Goal: Task Accomplishment & Management: Use online tool/utility

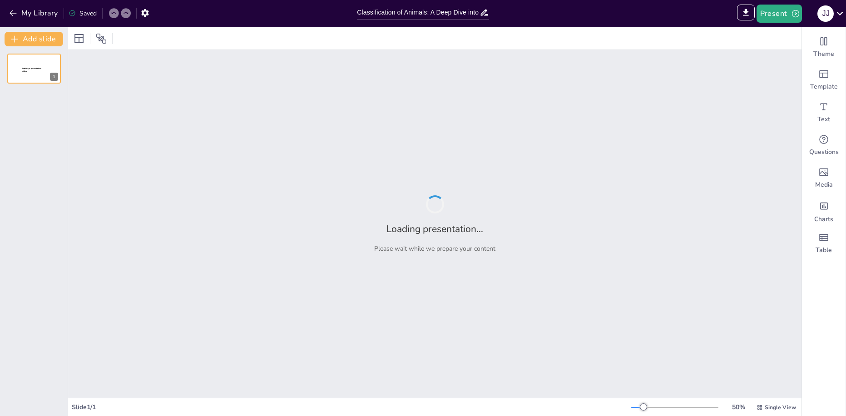
type input "Classification of Animals: A Deep Dive into Vertebrates and Invertebrates"
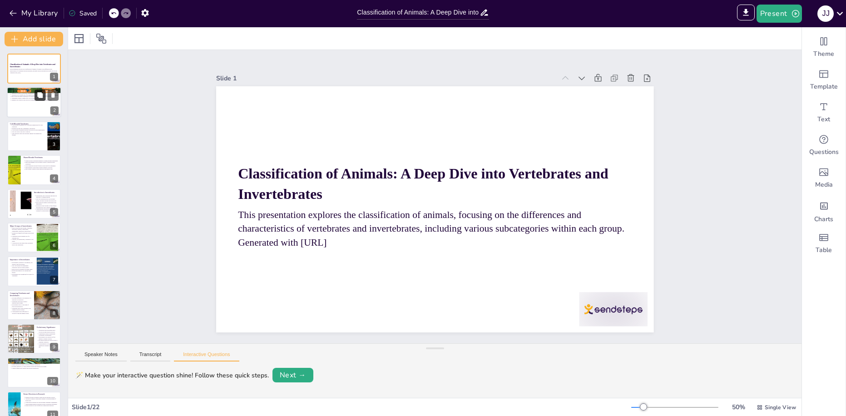
click at [39, 91] on button at bounding box center [40, 95] width 11 height 11
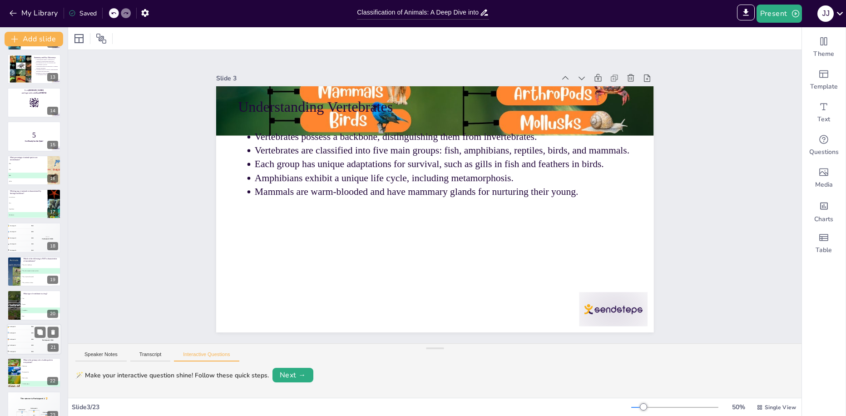
scroll to position [418, 0]
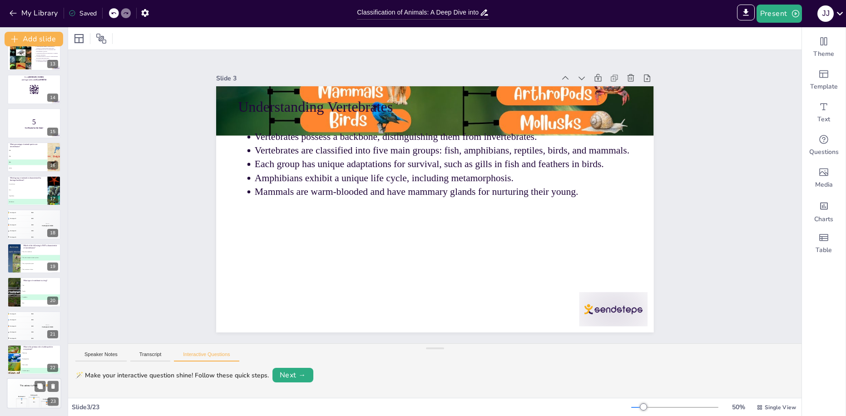
click at [23, 394] on div "Participant 2 🥈 400 Participant 1 🥇 500 Participant 3 🥉 300" at bounding box center [34, 401] width 54 height 15
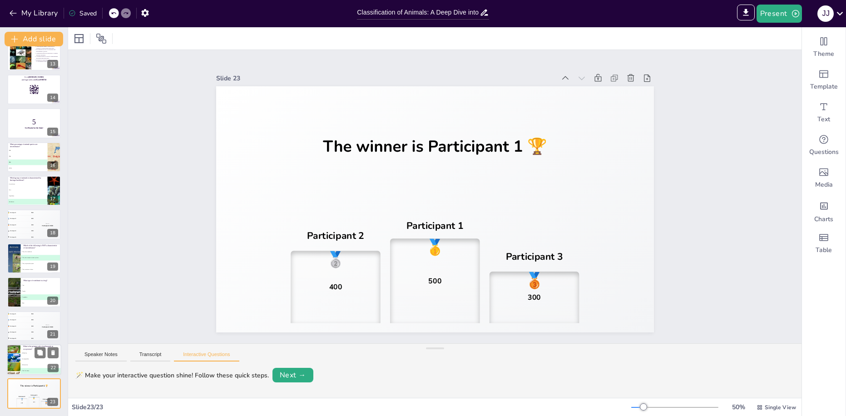
click at [29, 365] on span "C Soil aeration" at bounding box center [41, 364] width 40 height 1
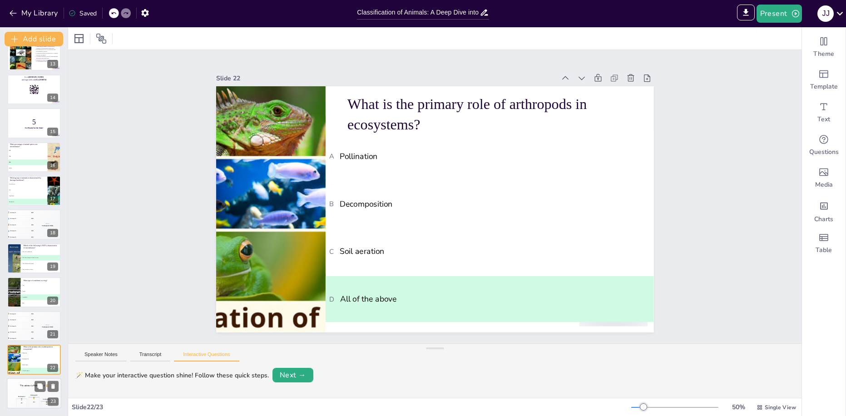
click at [21, 400] on div "🥈" at bounding box center [21, 400] width 2 height 2
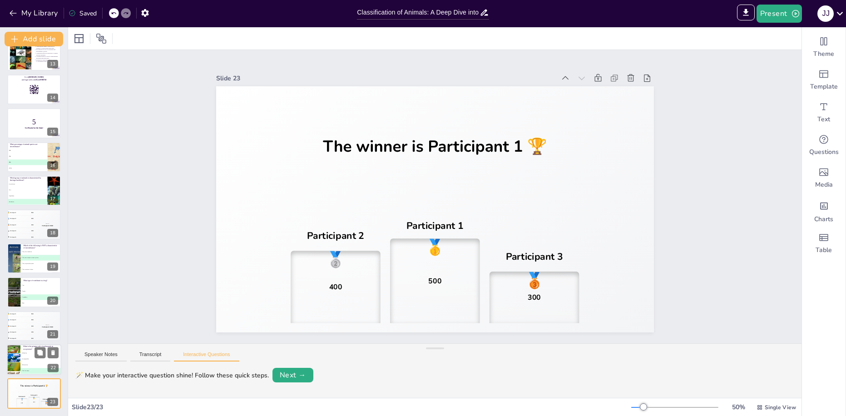
click at [29, 358] on span "B Decomposition" at bounding box center [41, 358] width 40 height 1
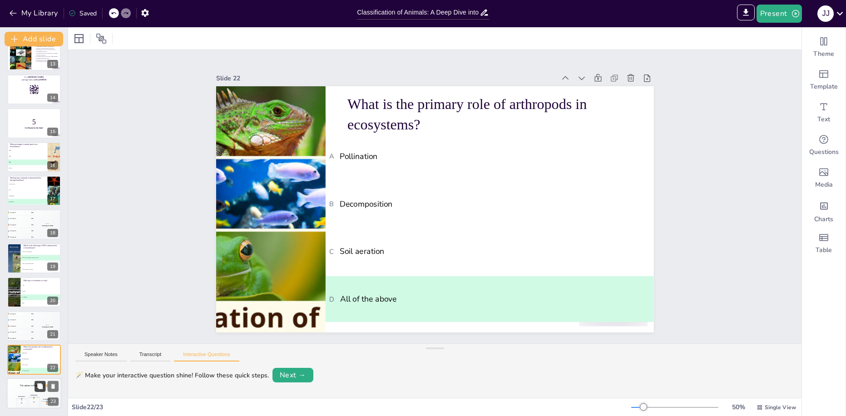
click at [35, 387] on button at bounding box center [40, 386] width 11 height 11
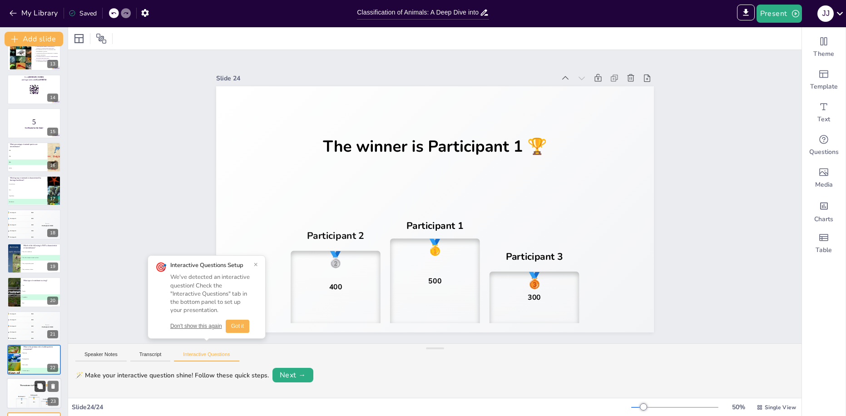
scroll to position [452, 0]
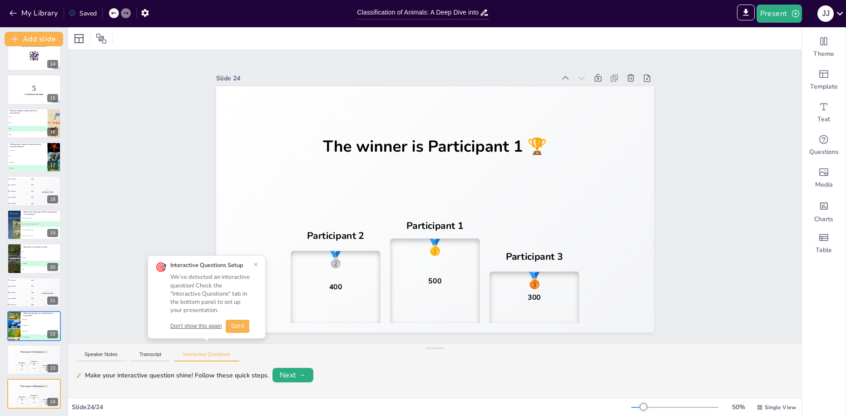
click at [30, 342] on div "Classification of Animals: A Deep Dive into Vertebrates and Invertebrates This …" at bounding box center [34, 5] width 68 height 807
click at [255, 262] on button "×" at bounding box center [256, 264] width 4 height 7
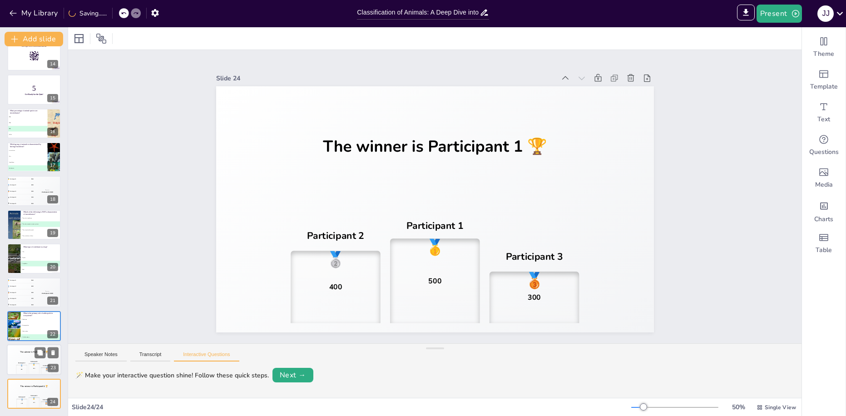
click at [32, 356] on div "The winner is Participant 1 🏆" at bounding box center [34, 352] width 54 height 15
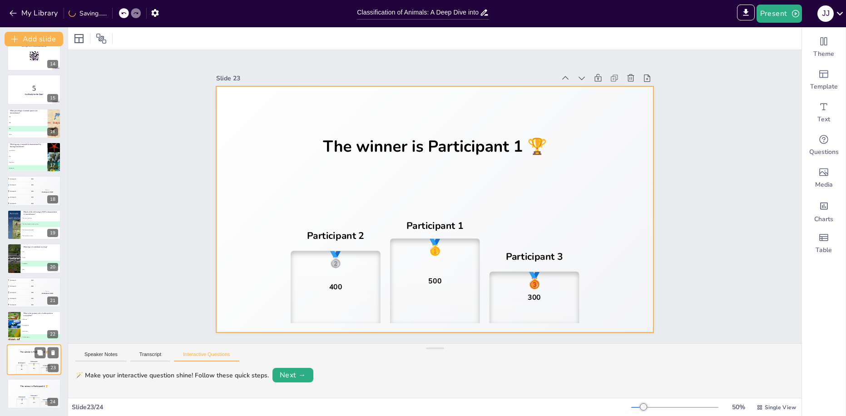
click at [30, 353] on h4 "The winner is Participant 1 🏆" at bounding box center [34, 352] width 54 height 3
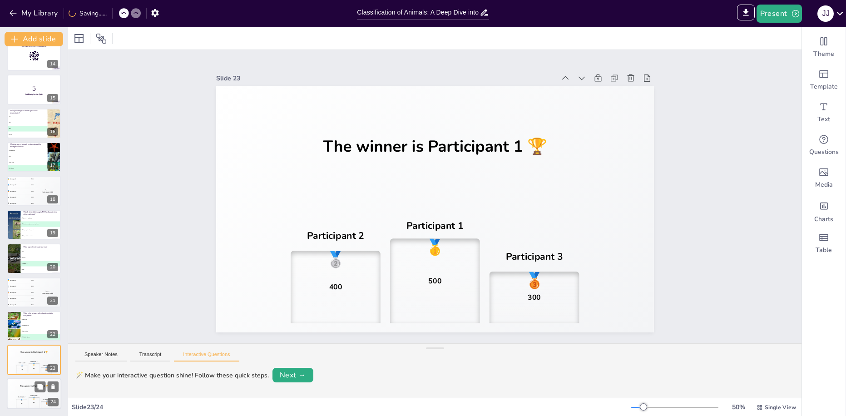
click at [17, 392] on div "The winner is Participant 1 🏆" at bounding box center [34, 385] width 54 height 15
click at [28, 363] on div "Participant 2 🥈 400 Participant 1 🥇 500 Participant 3 🥉 300" at bounding box center [34, 367] width 54 height 15
click at [29, 325] on span "B Decomposition" at bounding box center [41, 325] width 40 height 1
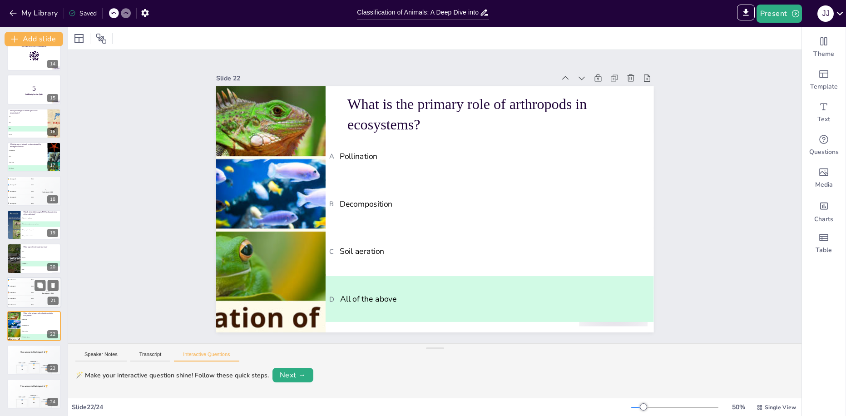
click at [30, 295] on div "🥉 Participant 3 300" at bounding box center [20, 292] width 27 height 6
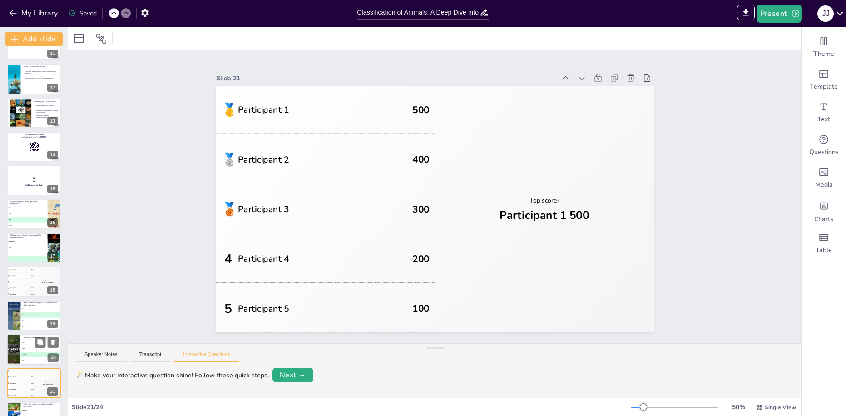
click at [27, 343] on li "A Fish" at bounding box center [40, 343] width 41 height 6
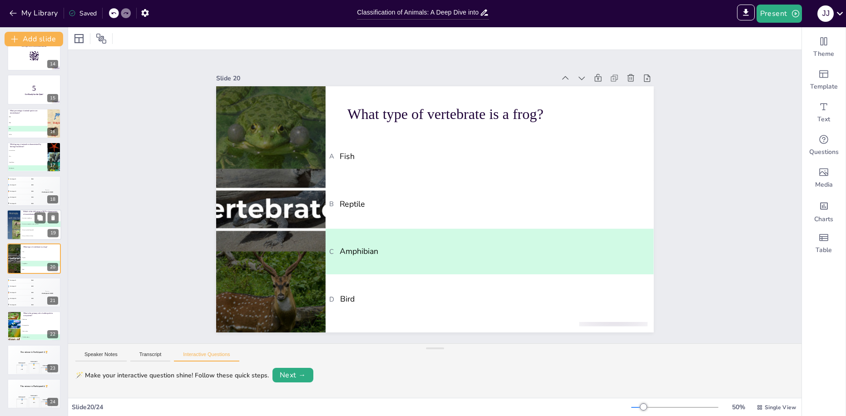
click at [31, 224] on span "B They have complex nervous systems" at bounding box center [41, 223] width 40 height 1
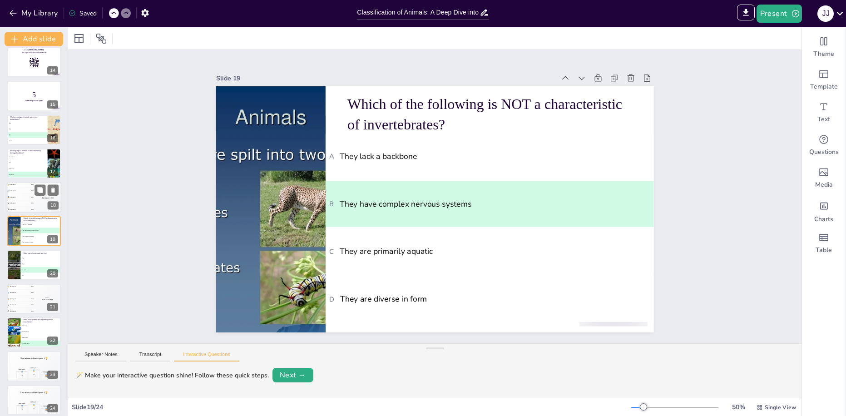
click at [33, 196] on div "🥉 Participant 3 300" at bounding box center [20, 197] width 27 height 6
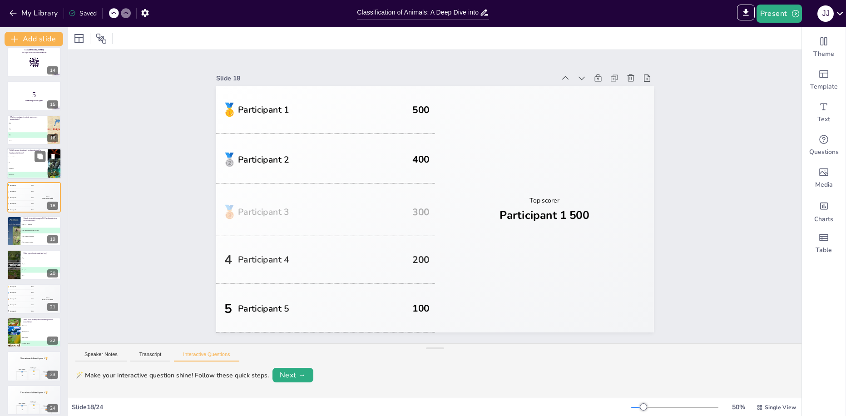
scroll to position [412, 0]
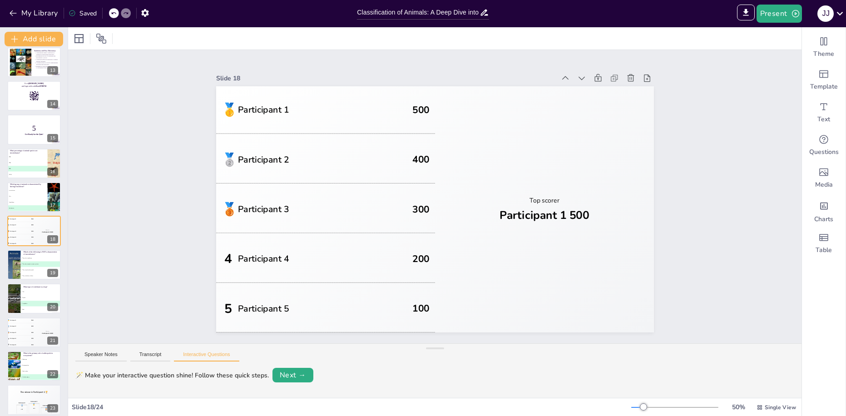
click at [30, 180] on div "Classification of Animals: A Deep Dive into Vertebrates and Invertebrates This …" at bounding box center [34, 45] width 68 height 807
click at [36, 195] on button at bounding box center [40, 189] width 11 height 11
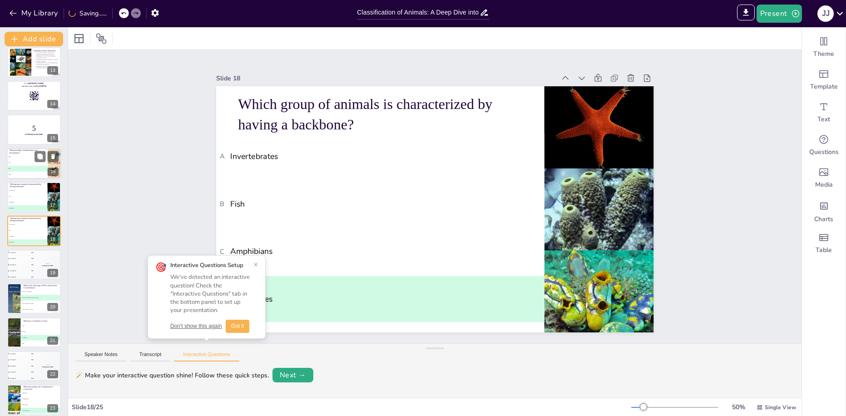
click at [30, 154] on li "A 50%" at bounding box center [27, 157] width 41 height 6
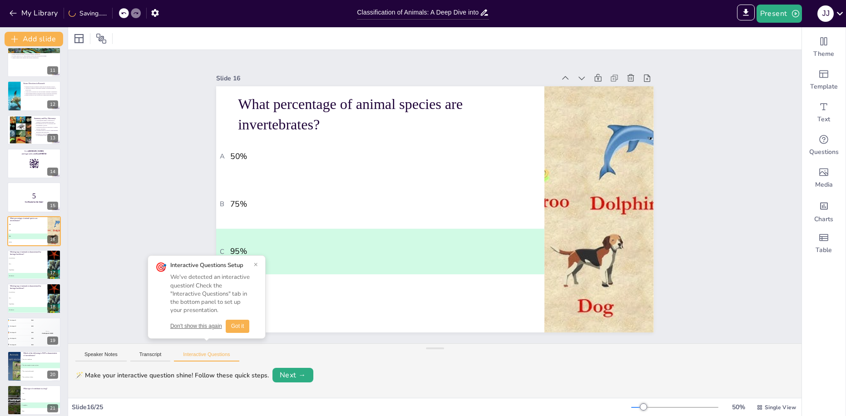
click at [257, 262] on button "×" at bounding box center [256, 264] width 4 height 7
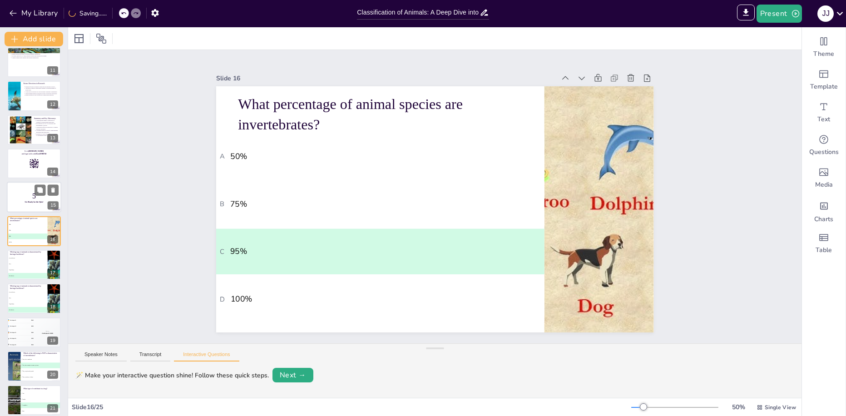
click at [27, 193] on p "5" at bounding box center [34, 196] width 49 height 10
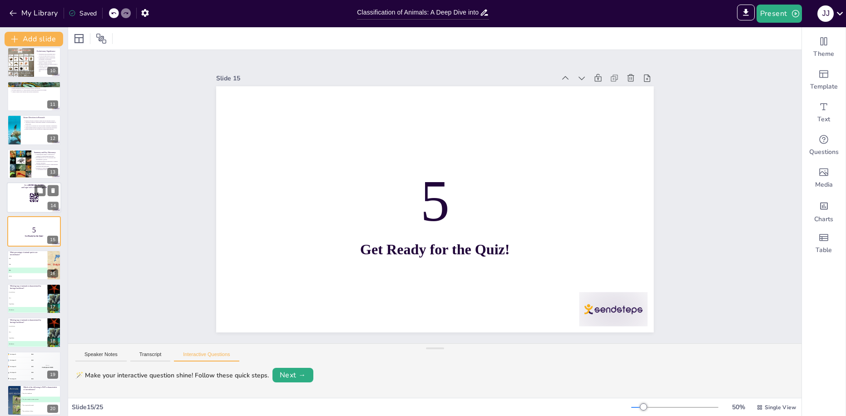
click at [27, 202] on div at bounding box center [34, 197] width 54 height 31
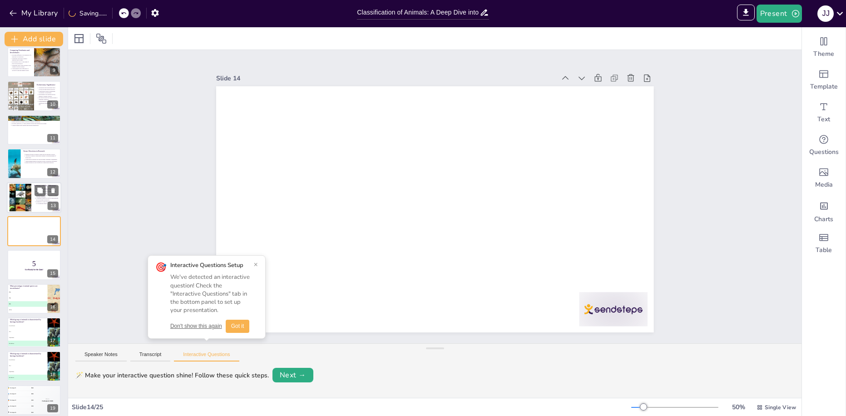
click at [36, 197] on p "Continued research is vital for understanding and preserving biodiversity." at bounding box center [47, 199] width 23 height 4
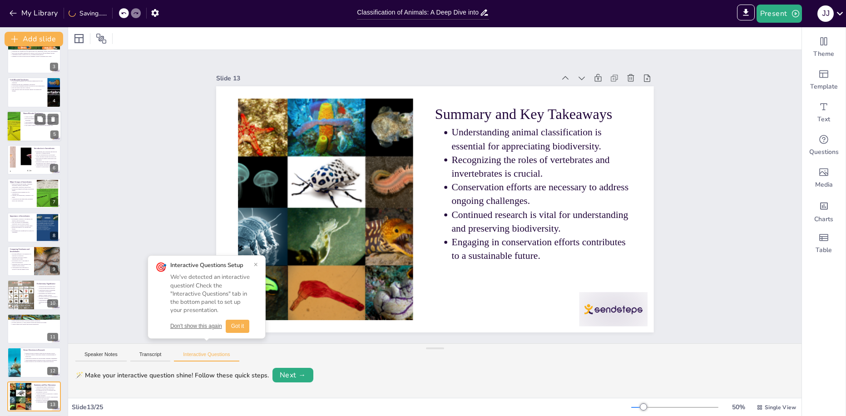
scroll to position [0, 0]
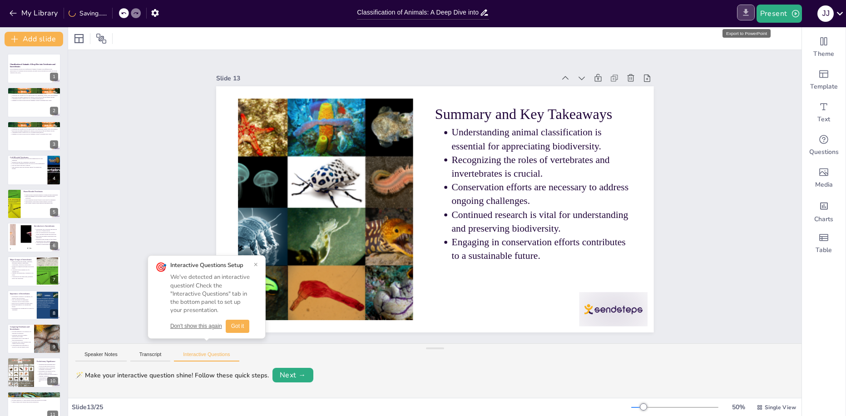
click at [743, 7] on button "Export to PowerPoint" at bounding box center [746, 13] width 18 height 16
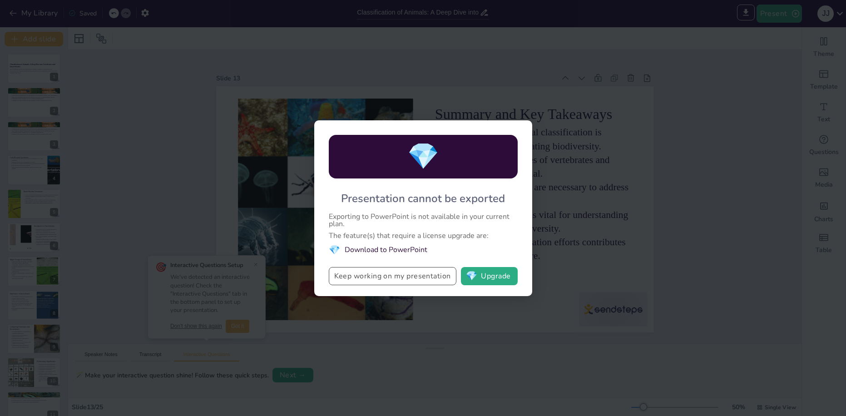
click at [410, 273] on button "Keep working on my presentation" at bounding box center [393, 276] width 128 height 18
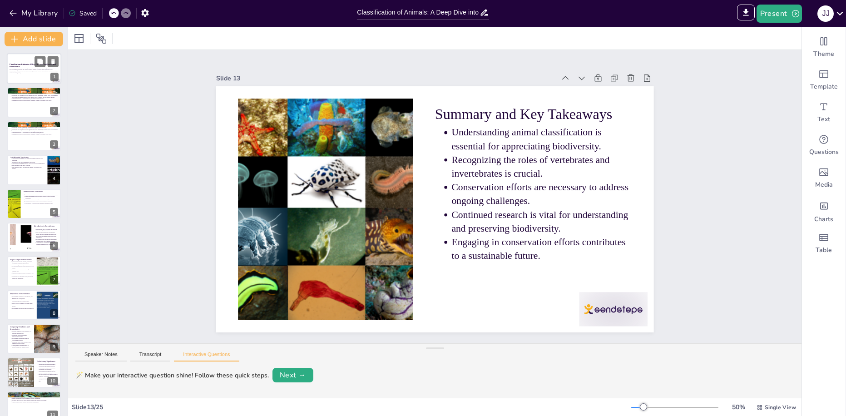
click at [23, 64] on strong "Classification of Animals: A Deep Dive into Vertebrates and Invertebrates" at bounding box center [33, 65] width 46 height 5
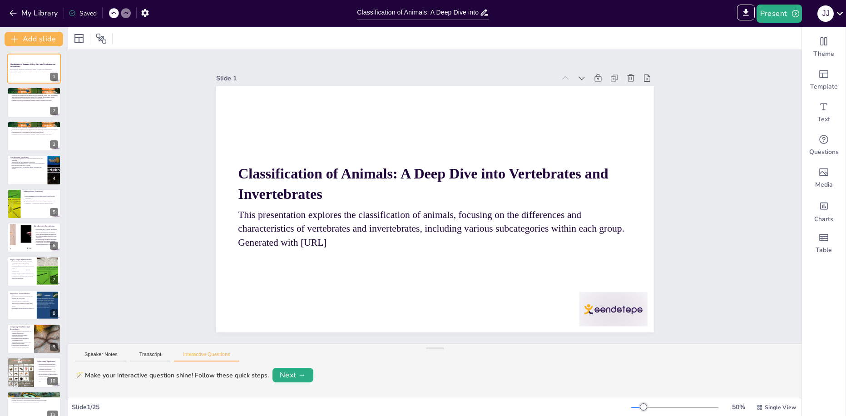
click at [734, 9] on div "IMPORT EXPORT Import Theme Export Theme Master Present J J" at bounding box center [670, 14] width 352 height 18
click at [595, 307] on div at bounding box center [613, 309] width 69 height 34
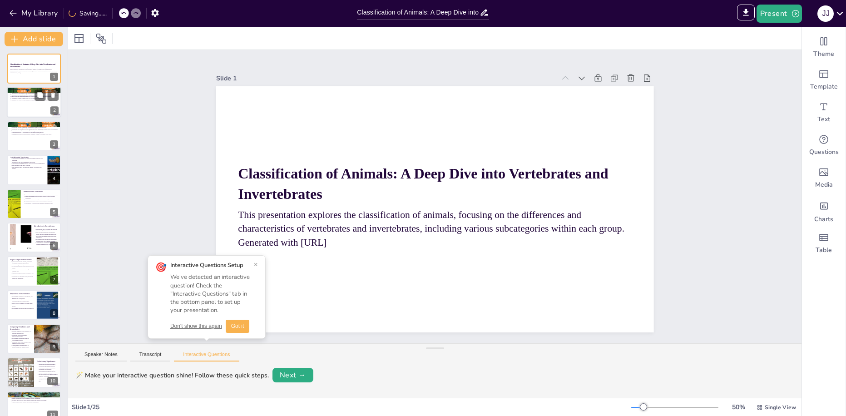
click at [32, 99] on p "Amphibians exhibit a unique life cycle, including metamorphosis." at bounding box center [34, 99] width 47 height 2
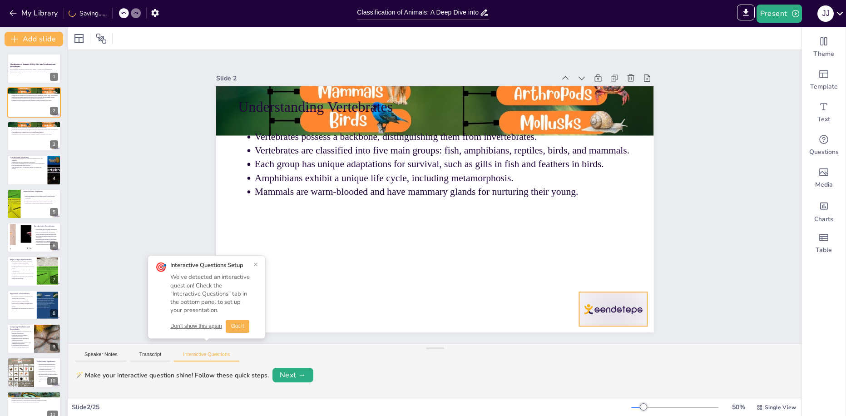
click at [598, 308] on div at bounding box center [613, 309] width 69 height 34
click at [35, 143] on div at bounding box center [34, 136] width 54 height 31
click at [637, 301] on div at bounding box center [613, 309] width 69 height 34
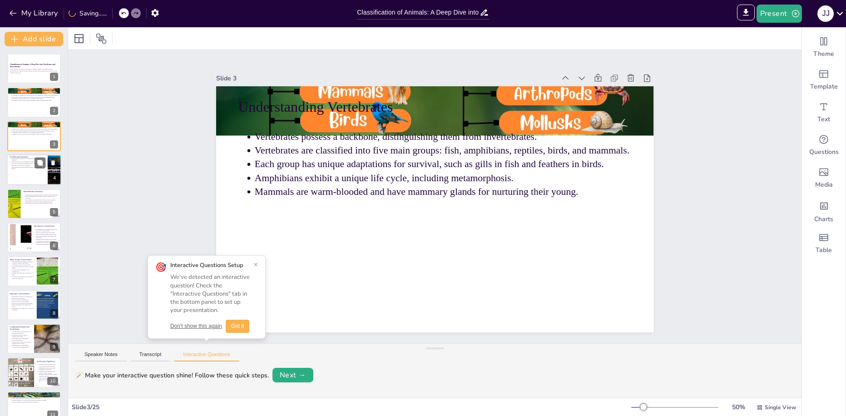
click at [29, 174] on div at bounding box center [34, 169] width 54 height 31
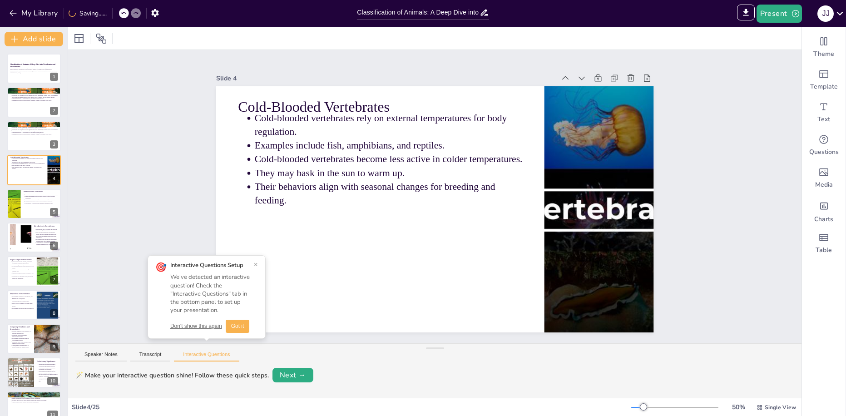
click at [254, 262] on button "×" at bounding box center [256, 264] width 4 height 7
click at [35, 204] on div "Warm-blooded vertebrates maintain a constant internal temperature. Birds and ma…" at bounding box center [40, 199] width 35 height 13
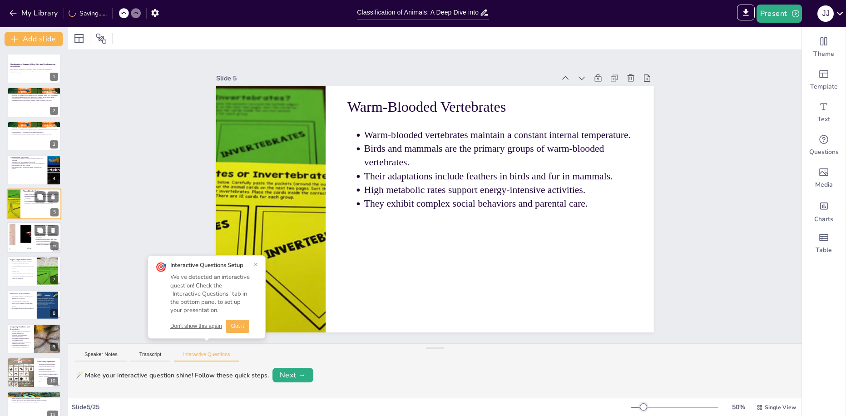
click at [36, 236] on button at bounding box center [40, 230] width 11 height 11
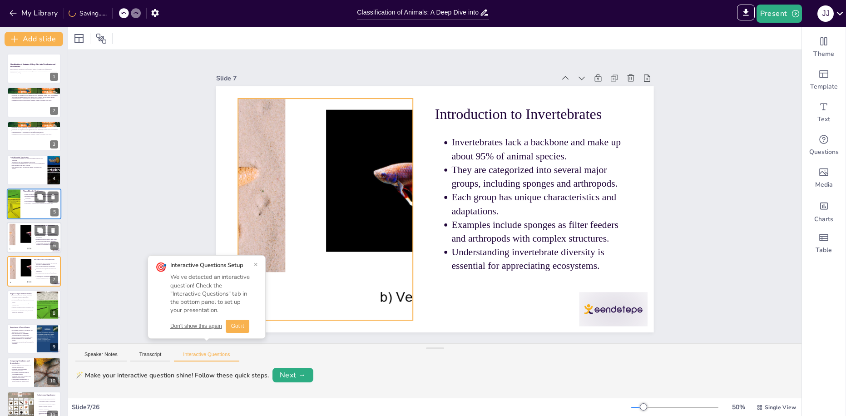
scroll to position [40, 0]
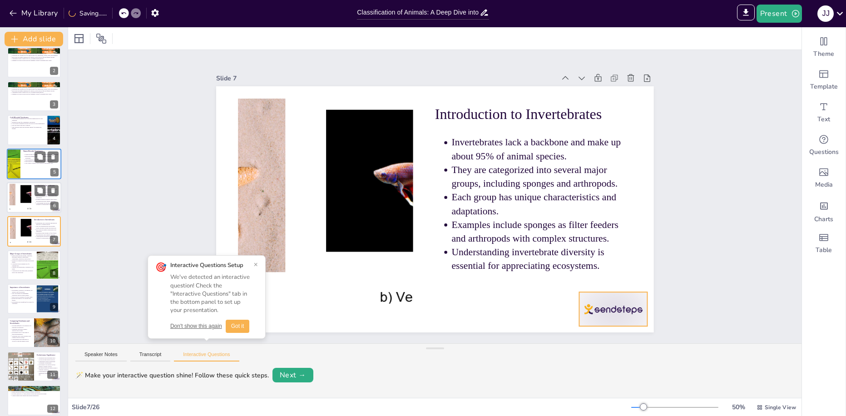
drag, startPoint x: 592, startPoint y: 302, endPoint x: 549, endPoint y: 291, distance: 44.5
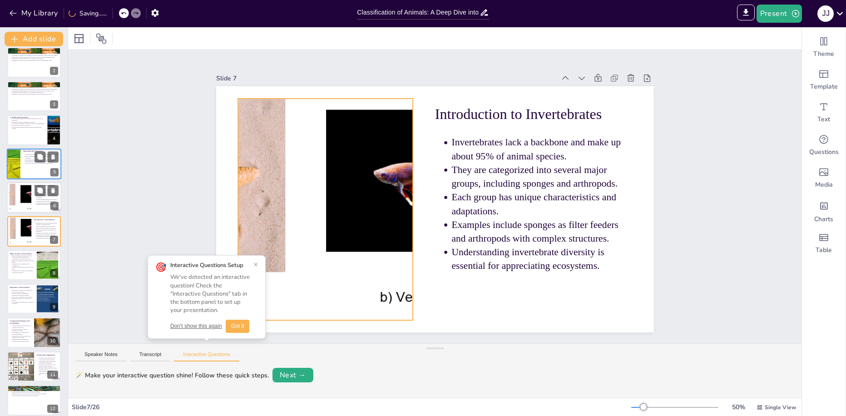
click at [390, 293] on div at bounding box center [325, 210] width 426 height 222
click at [37, 258] on icon at bounding box center [40, 258] width 6 height 6
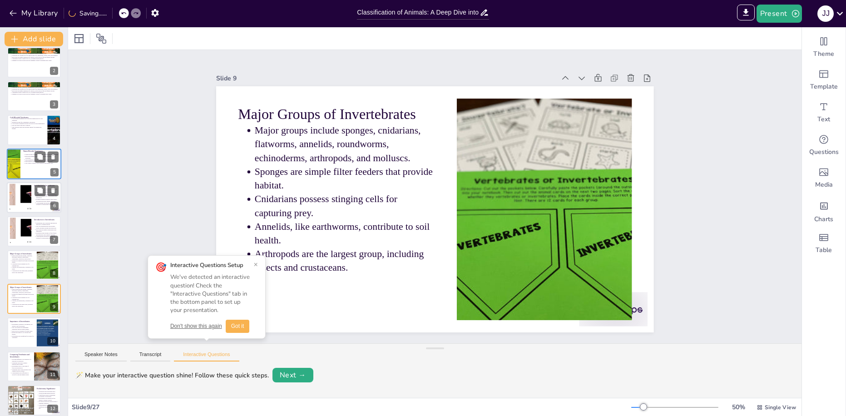
scroll to position [108, 0]
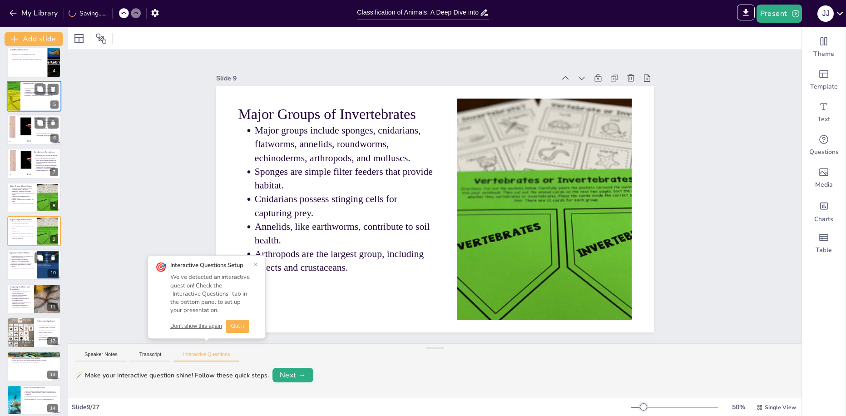
click at [27, 264] on p "Earthworms improve soil structure and fertility." at bounding box center [22, 266] width 23 height 4
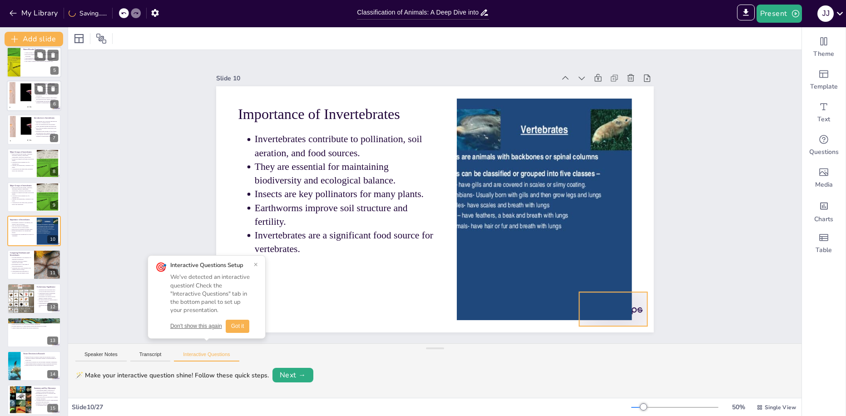
click at [630, 316] on div at bounding box center [613, 309] width 69 height 34
click at [13, 266] on p "Invertebrates show a wide range of forms and adaptations." at bounding box center [21, 265] width 20 height 4
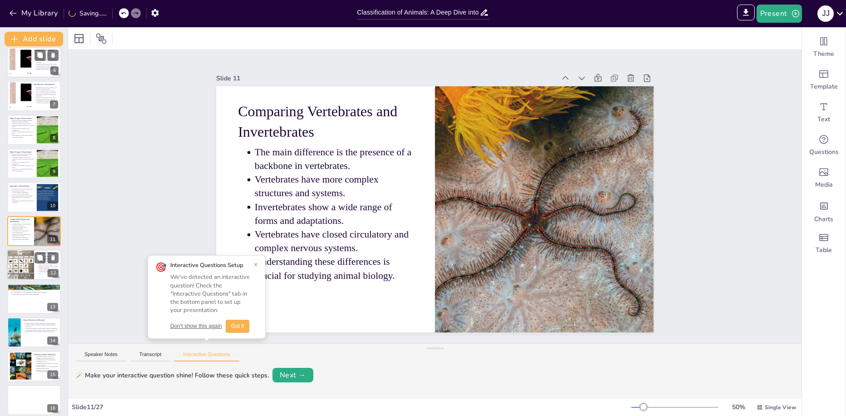
click at [30, 272] on div at bounding box center [20, 264] width 31 height 31
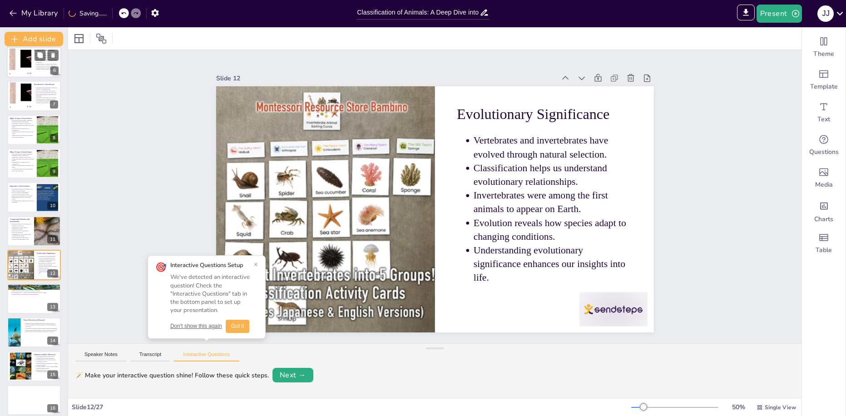
scroll to position [209, 0]
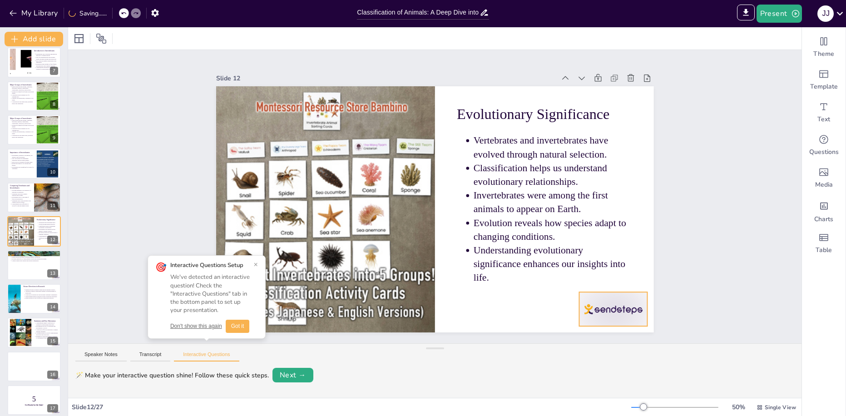
click at [605, 310] on div at bounding box center [613, 309] width 69 height 34
click at [252, 266] on div "🎯 Interactive Questions Setup We've detected an interactive question! Check the…" at bounding box center [206, 297] width 103 height 72
click at [256, 264] on button "×" at bounding box center [256, 264] width 4 height 7
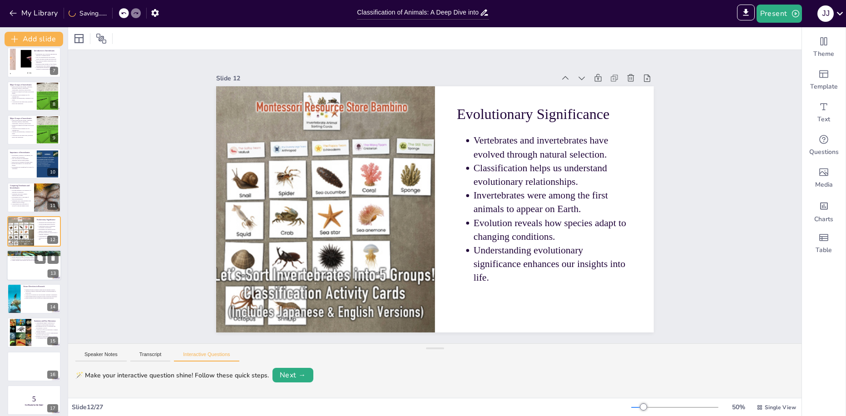
click at [14, 267] on div at bounding box center [34, 265] width 54 height 31
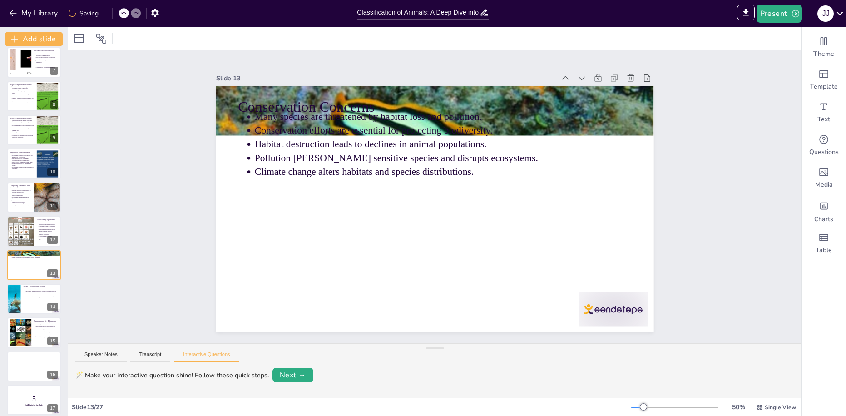
scroll to position [243, 0]
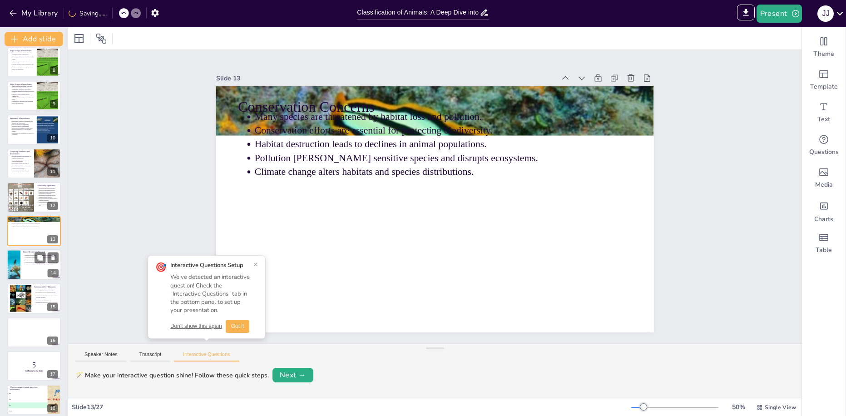
click at [50, 273] on div "14" at bounding box center [53, 273] width 11 height 8
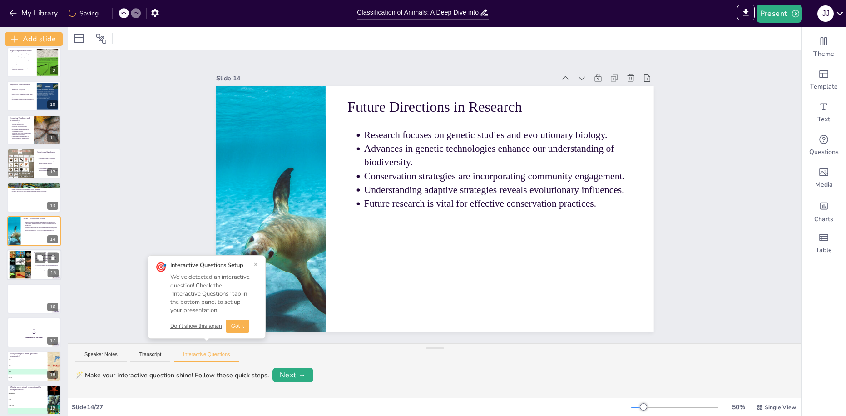
click at [27, 259] on div at bounding box center [20, 265] width 29 height 28
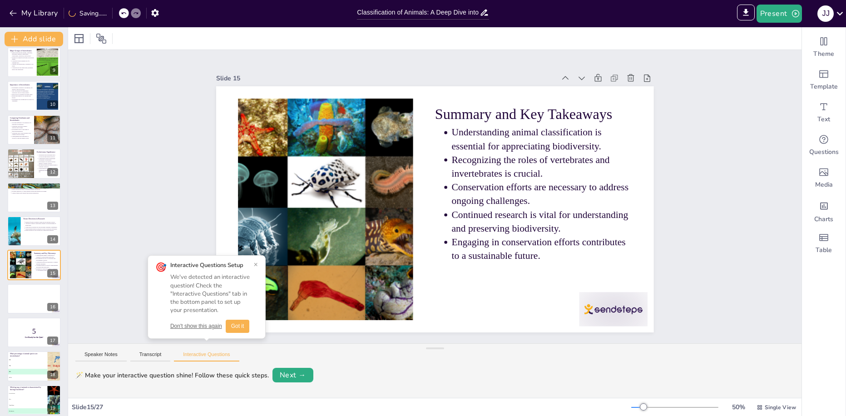
scroll to position [310, 0]
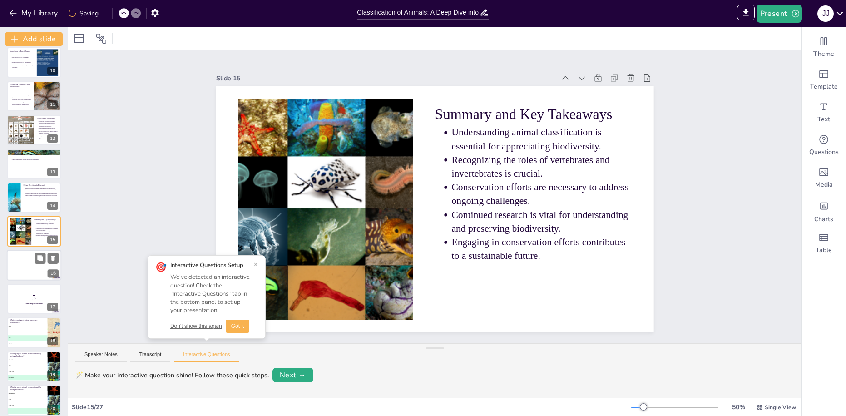
click at [37, 263] on button at bounding box center [40, 258] width 11 height 11
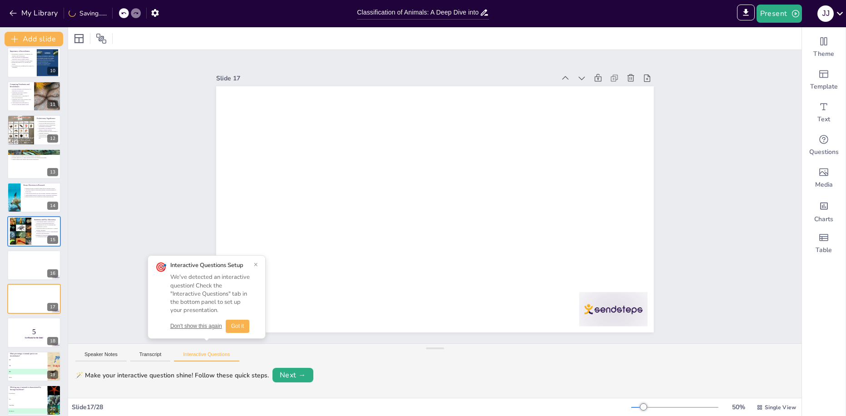
scroll to position [378, 0]
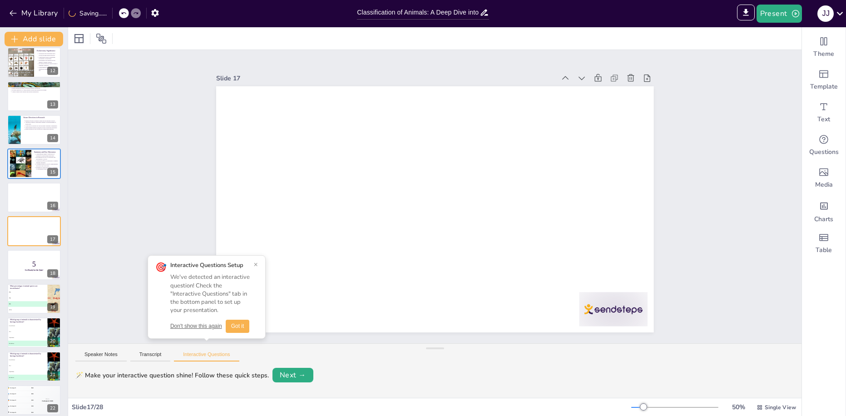
click at [251, 263] on div "🎯 Interactive Questions Setup We've detected an interactive question! Check the…" at bounding box center [206, 297] width 103 height 72
click at [254, 263] on div at bounding box center [435, 209] width 438 height 246
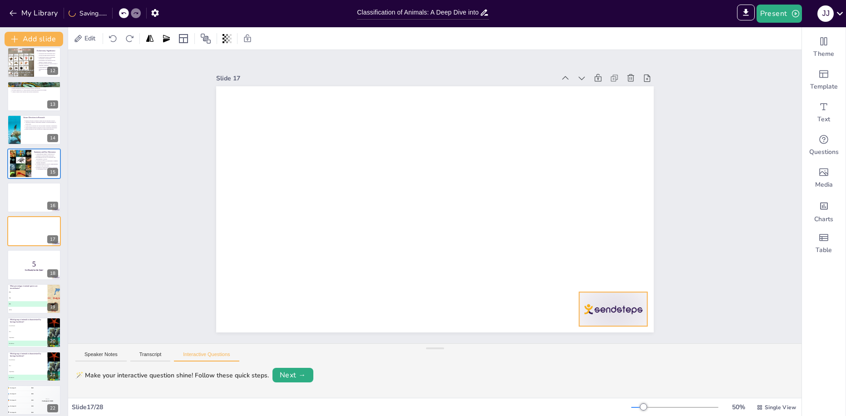
click at [601, 314] on div at bounding box center [613, 309] width 69 height 34
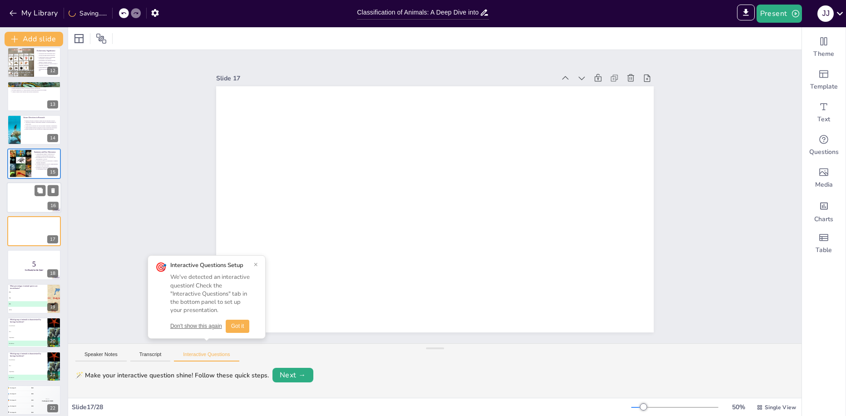
click at [38, 204] on div at bounding box center [34, 197] width 54 height 31
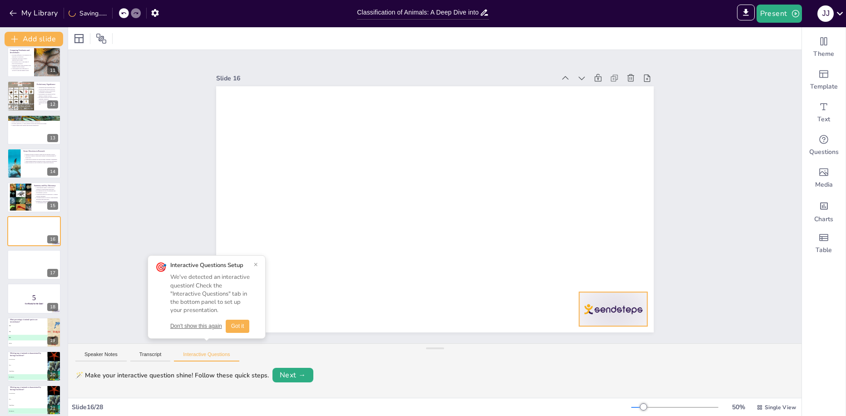
click at [614, 310] on div at bounding box center [613, 309] width 69 height 34
click at [616, 77] on div at bounding box center [604, 78] width 98 height 13
click at [624, 76] on div at bounding box center [630, 78] width 13 height 13
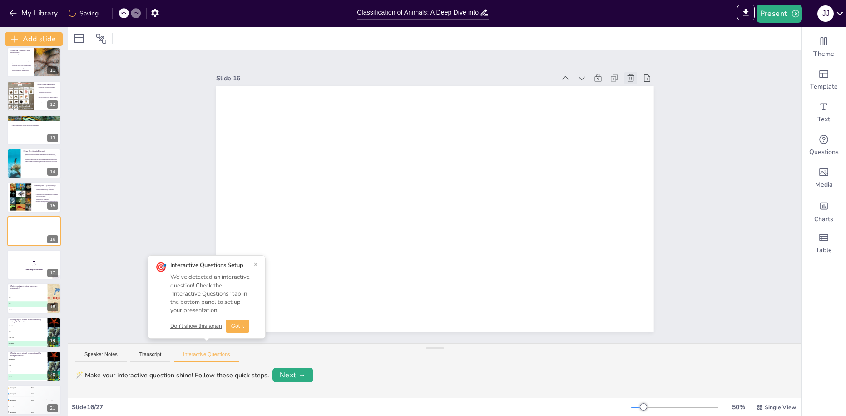
click at [628, 78] on icon at bounding box center [631, 77] width 7 height 7
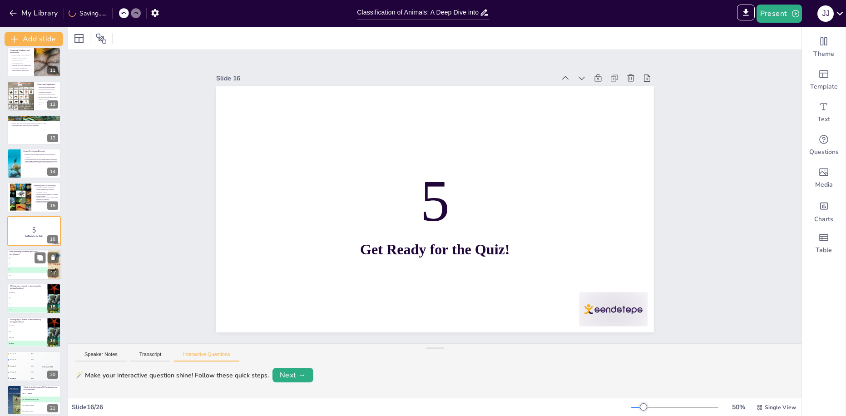
click at [14, 254] on p "What percentage of animal species are invertebrates?" at bounding box center [27, 252] width 35 height 5
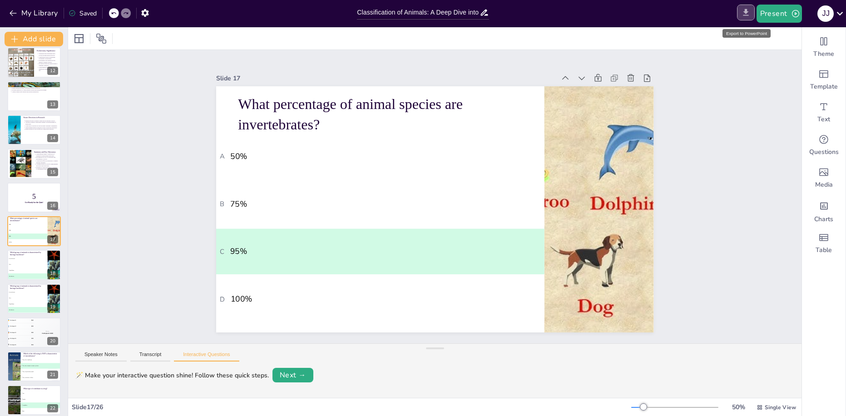
click at [747, 8] on icon "Export to PowerPoint" at bounding box center [746, 13] width 10 height 10
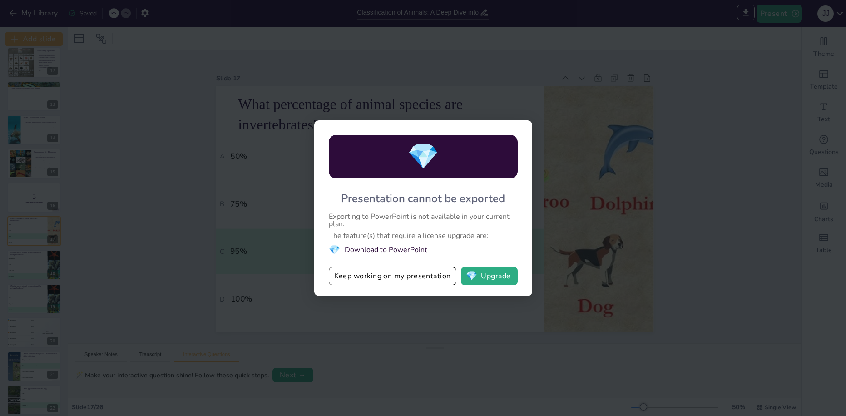
click at [395, 248] on li "💎 Download to PowerPoint" at bounding box center [423, 250] width 189 height 12
click at [487, 275] on button "💎 Upgrade" at bounding box center [489, 276] width 57 height 18
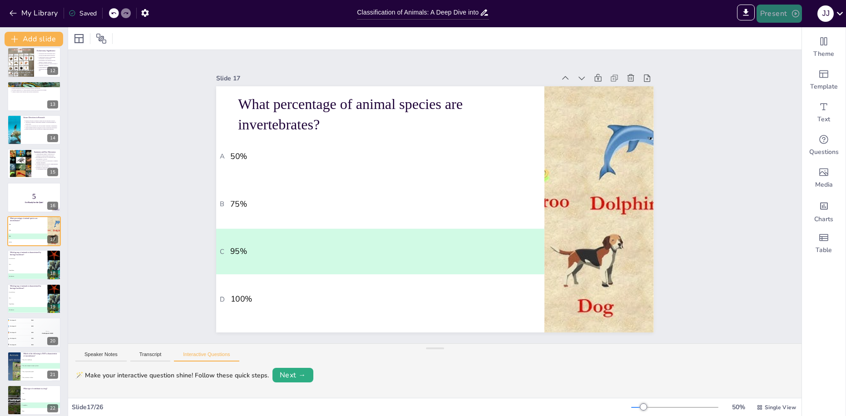
click at [764, 17] on button "Present" at bounding box center [779, 14] width 45 height 18
click at [207, 35] on div at bounding box center [423, 208] width 846 height 416
